Goal: Ask a question

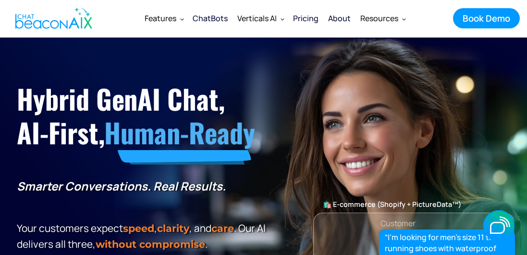
click at [0, 0] on icon "button" at bounding box center [0, 0] width 0 height 0
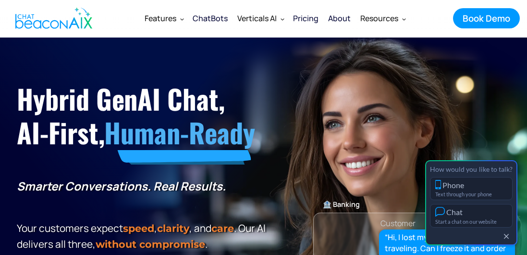
click at [489, 236] on div at bounding box center [471, 237] width 83 height 12
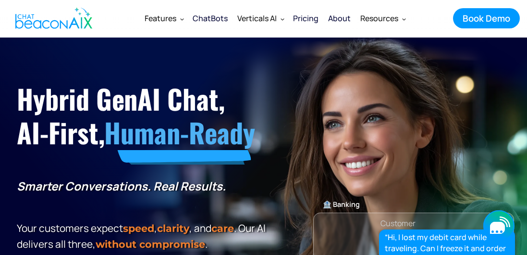
click at [487, 230] on icon "button" at bounding box center [499, 225] width 31 height 31
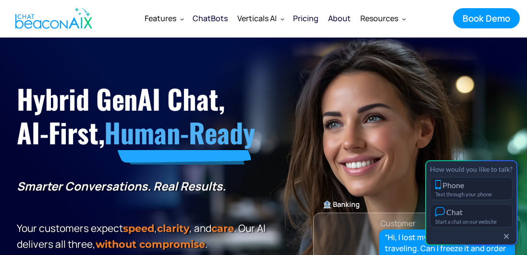
click at [487, 230] on div "How would you like to talk? Phone Text through your phone Chat Start a chat on …" at bounding box center [471, 202] width 92 height 85
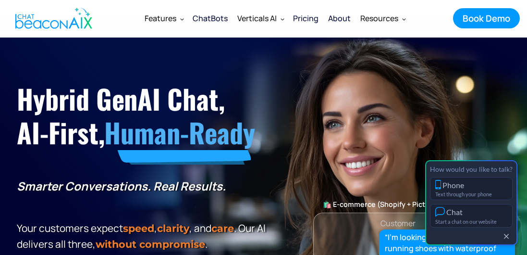
click at [487, 230] on div "How would you like to talk? Phone Text through your phone Chat Start a chat on …" at bounding box center [471, 202] width 92 height 85
